Goal: Find specific page/section: Find specific page/section

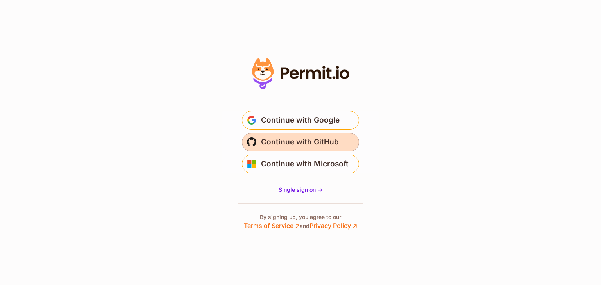
click at [299, 142] on span "Continue with GitHub" at bounding box center [300, 142] width 78 height 13
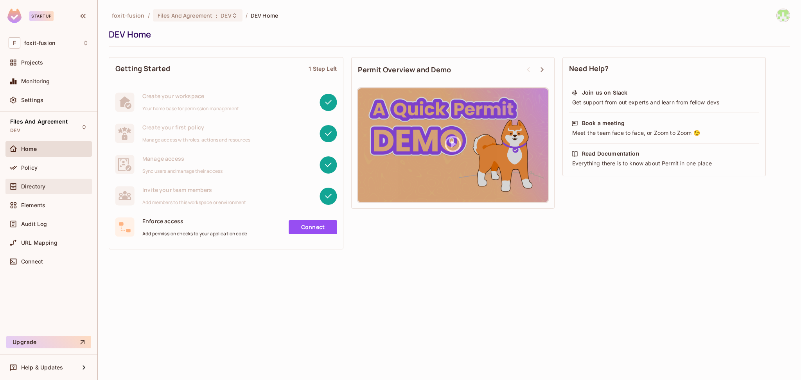
click at [38, 188] on span "Directory" at bounding box center [33, 186] width 24 height 6
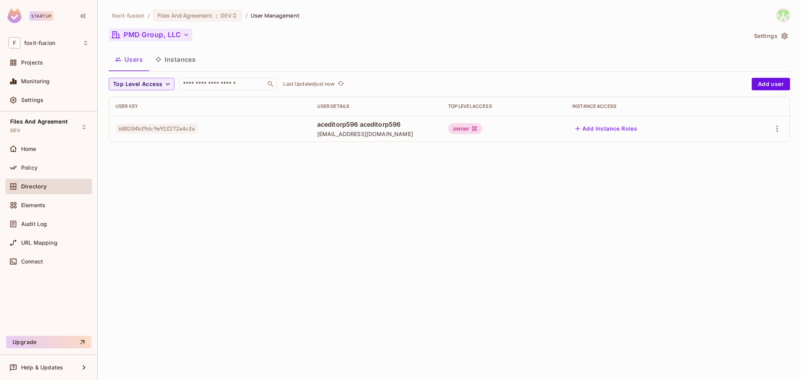
click at [173, 37] on button "PMD Group, LLC" at bounding box center [151, 35] width 84 height 13
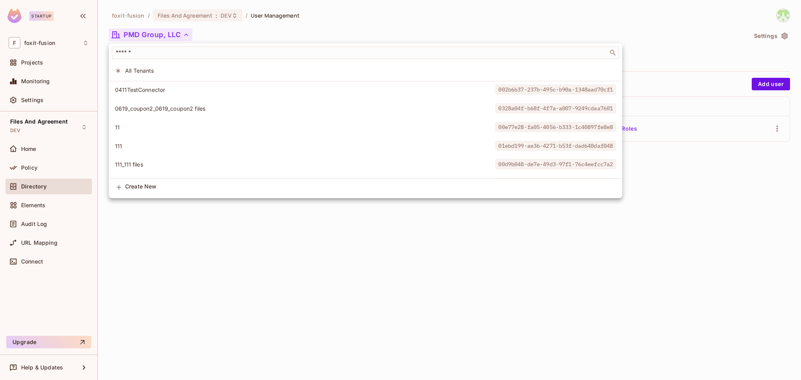
click at [205, 13] on div at bounding box center [400, 190] width 801 height 380
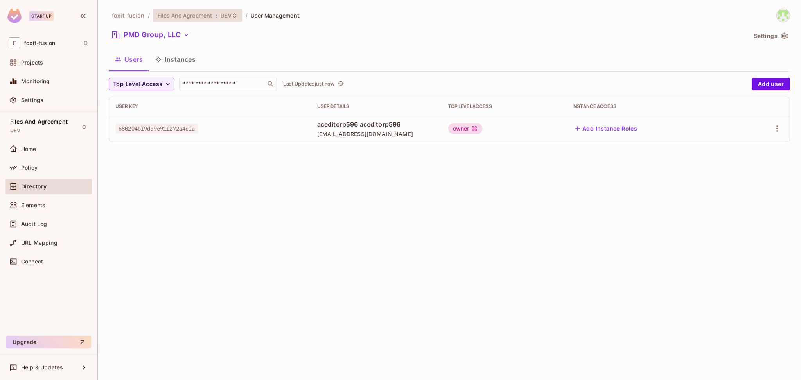
click at [208, 16] on span "Files And Agreement" at bounding box center [185, 15] width 55 height 7
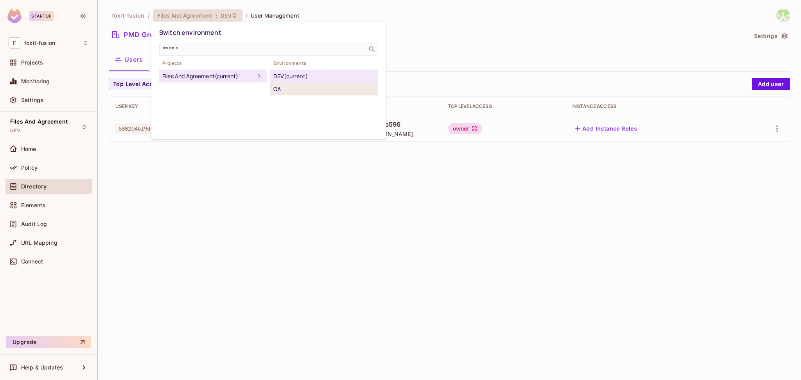
click at [279, 91] on div "QA" at bounding box center [324, 88] width 102 height 9
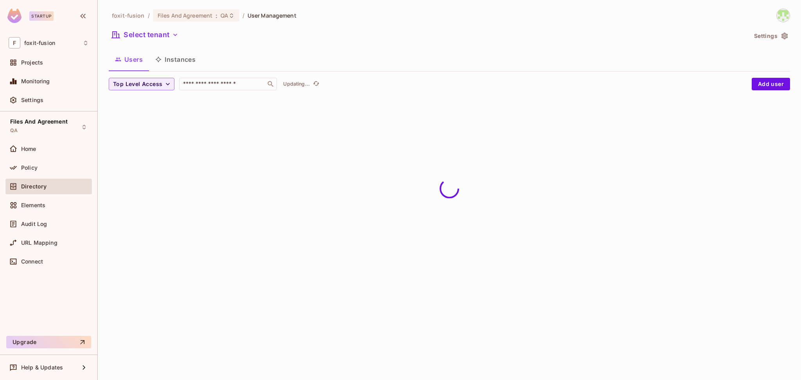
click at [279, 91] on div "foxit-fusion / Files And Agreement : QA / User Management Select tenant Setting…" at bounding box center [449, 190] width 703 height 380
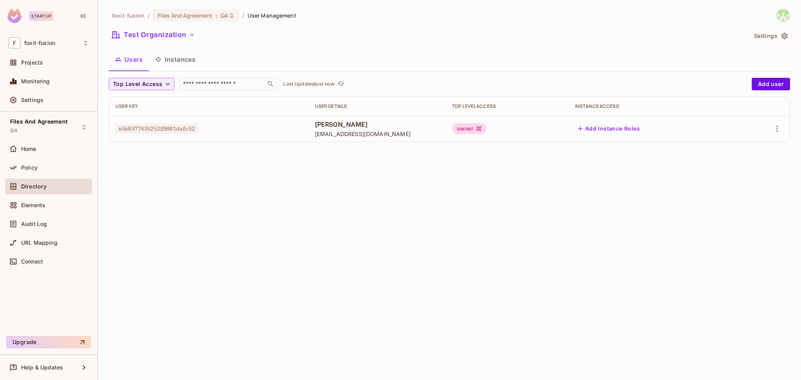
click at [346, 129] on div "[PERSON_NAME] [EMAIL_ADDRESS][DOMAIN_NAME]" at bounding box center [377, 129] width 125 height 18
click at [173, 38] on button "Test Organization" at bounding box center [154, 35] width 90 height 13
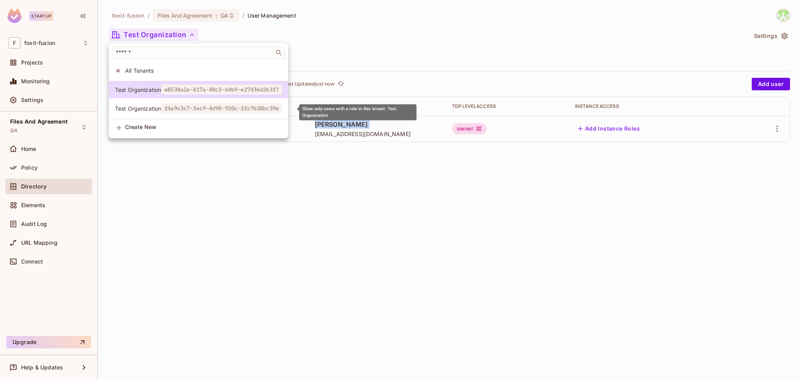
click at [178, 111] on span "f4a9c3c7-3ec9-4d90-920c-3fc7638bc39e" at bounding box center [221, 108] width 121 height 10
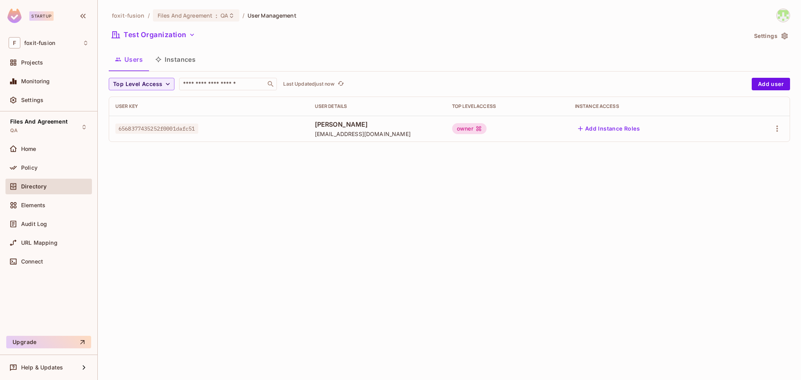
click at [314, 138] on td "[PERSON_NAME] [EMAIL_ADDRESS][DOMAIN_NAME]" at bounding box center [377, 129] width 137 height 26
click at [167, 41] on div "Test Organization" at bounding box center [428, 36] width 638 height 15
click at [205, 12] on span "Files And Agreement" at bounding box center [185, 15] width 55 height 7
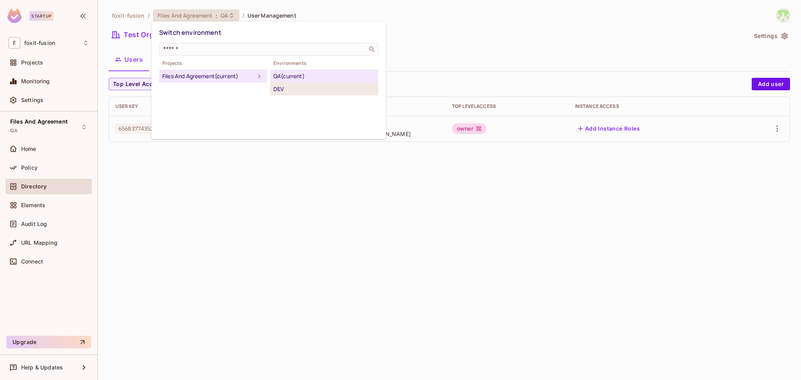
click at [312, 90] on div "DEV" at bounding box center [324, 88] width 102 height 9
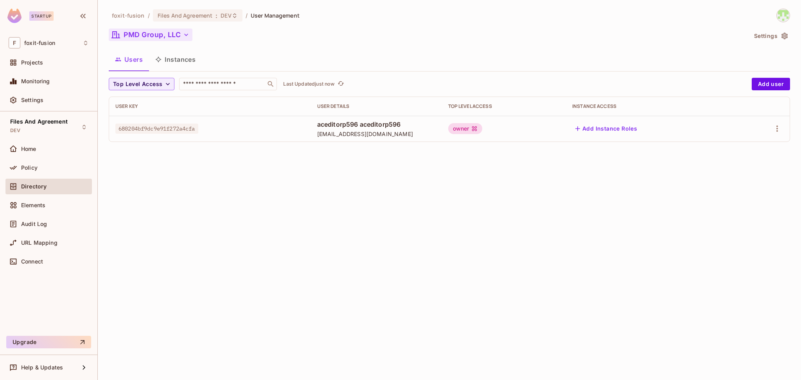
click at [142, 31] on button "PMD Group, LLC" at bounding box center [151, 35] width 84 height 13
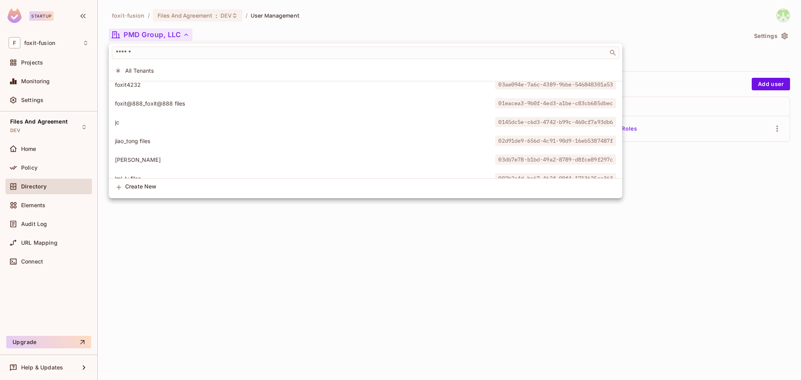
scroll to position [1325, 0]
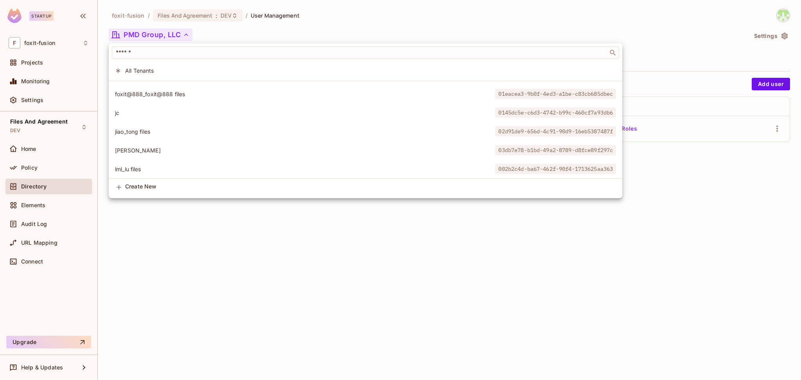
click at [151, 257] on div at bounding box center [400, 190] width 801 height 380
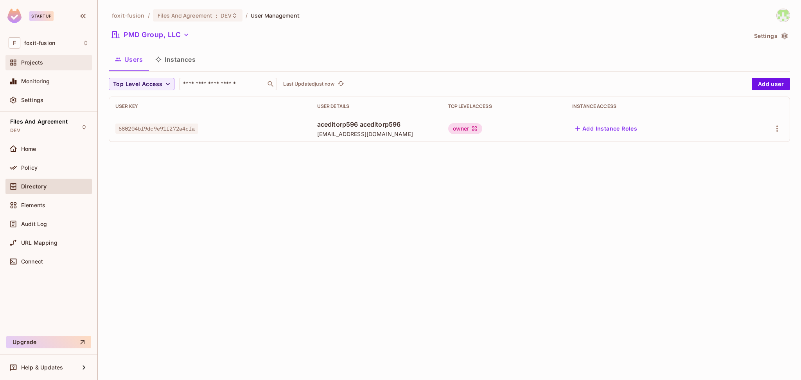
click at [48, 55] on div "Projects" at bounding box center [48, 63] width 86 height 16
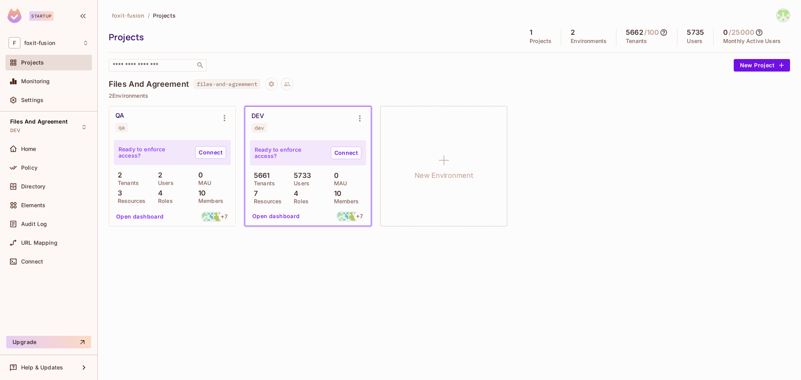
click at [260, 177] on p "5661" at bounding box center [260, 176] width 20 height 8
click at [304, 175] on p "5733" at bounding box center [300, 176] width 21 height 8
click at [294, 194] on p "4" at bounding box center [294, 194] width 9 height 8
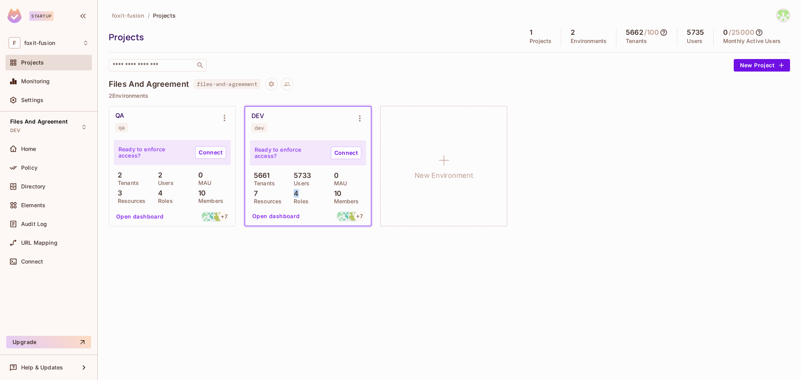
click at [294, 194] on p "4" at bounding box center [294, 194] width 9 height 8
click at [266, 173] on p "5661" at bounding box center [260, 176] width 20 height 8
click at [671, 218] on div "QA qa Ready to enforce access? Connect 2 Tenants 2 Users 0 MAU 3 Resources 4 Ro…" at bounding box center [449, 166] width 681 height 120
click at [246, 312] on div "foxit-fusion / Projects Projects 1 Projects 2 Environments 5662 / 100 Tenants 5…" at bounding box center [449, 190] width 703 height 380
